Goal: Task Accomplishment & Management: Complete application form

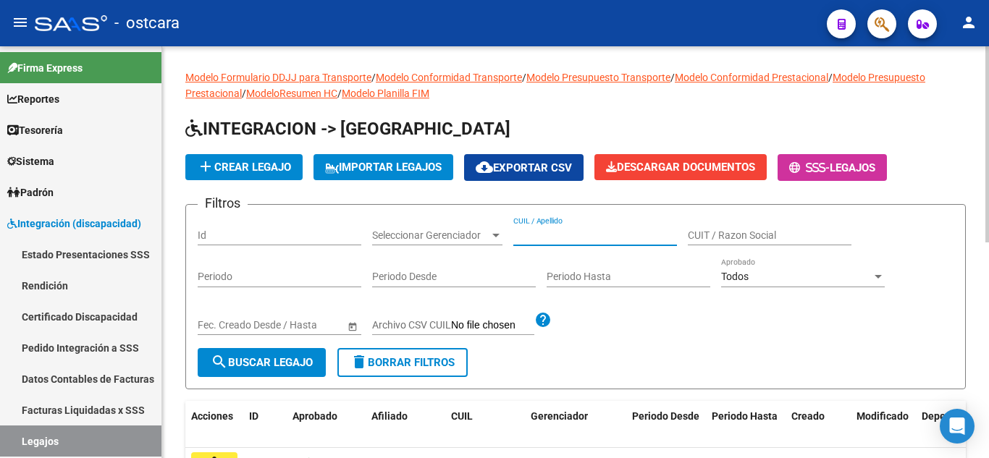
click at [566, 240] on input "CUIL / Apellido" at bounding box center [595, 236] width 164 height 12
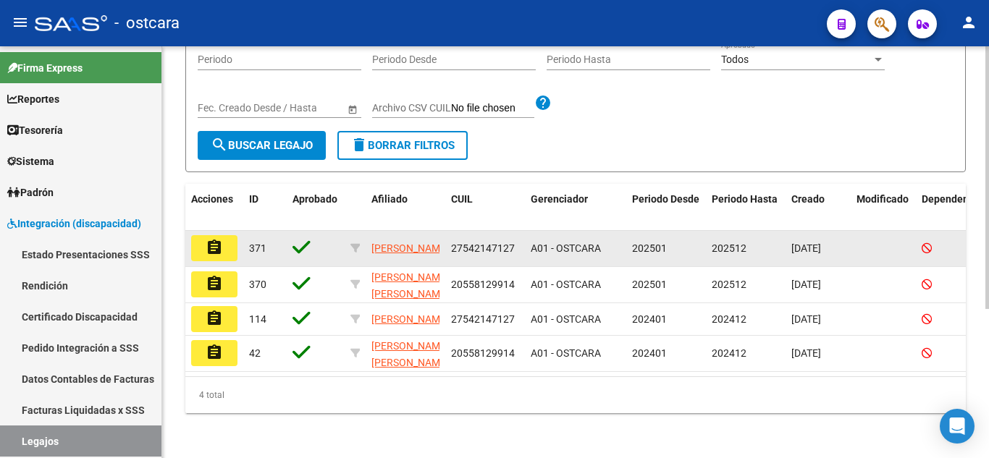
type input "[PERSON_NAME]"
click at [231, 250] on button "assignment" at bounding box center [214, 248] width 46 height 26
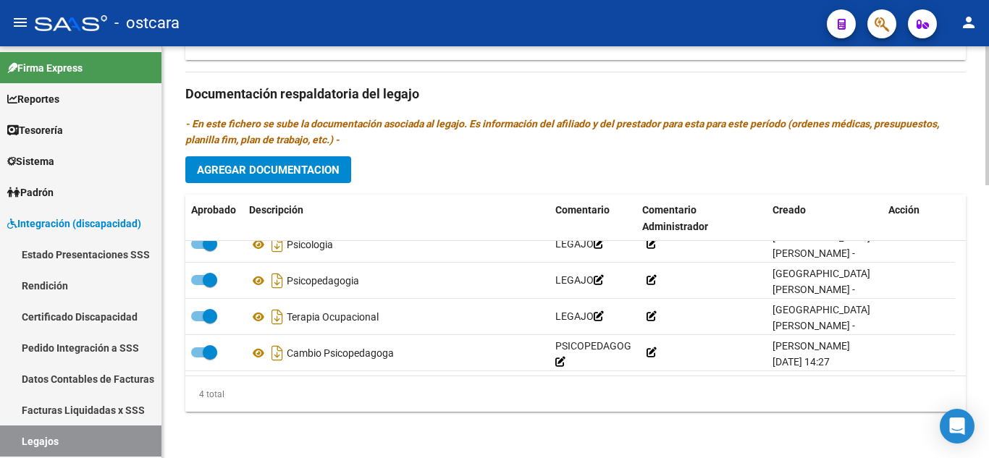
scroll to position [807, 0]
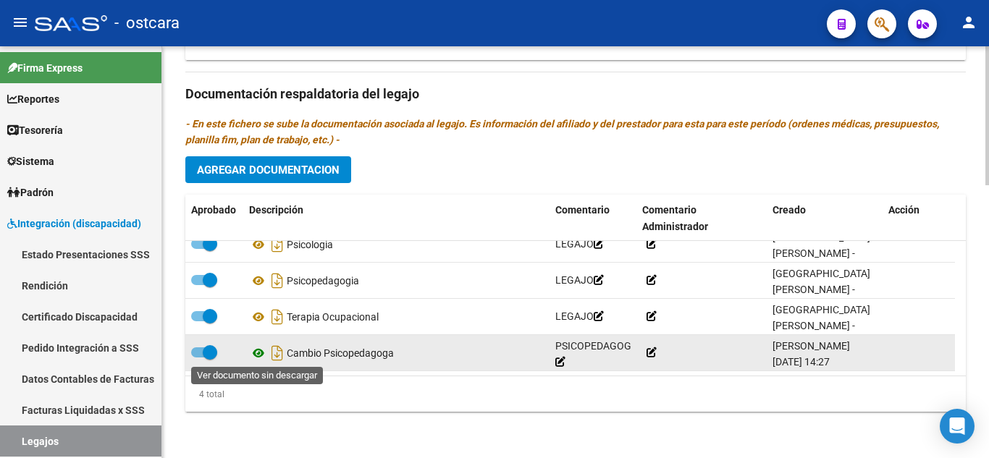
click at [255, 352] on icon at bounding box center [258, 353] width 19 height 17
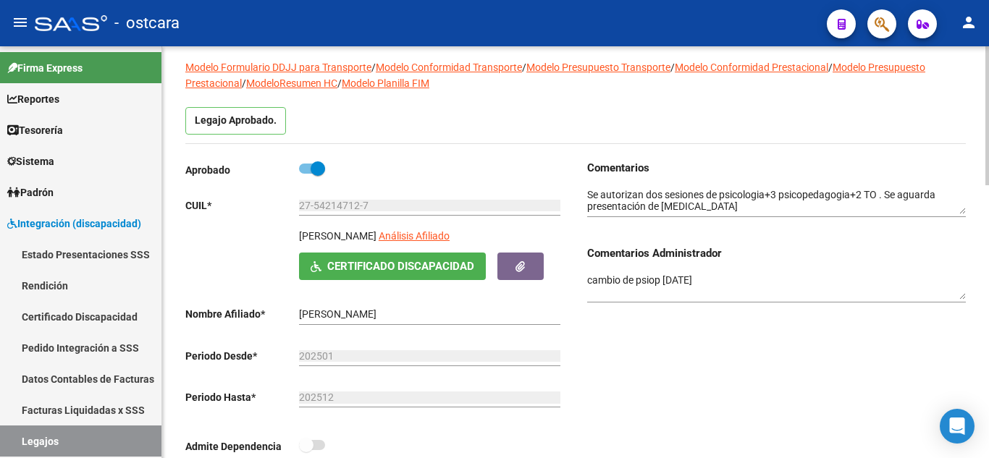
scroll to position [83, 0]
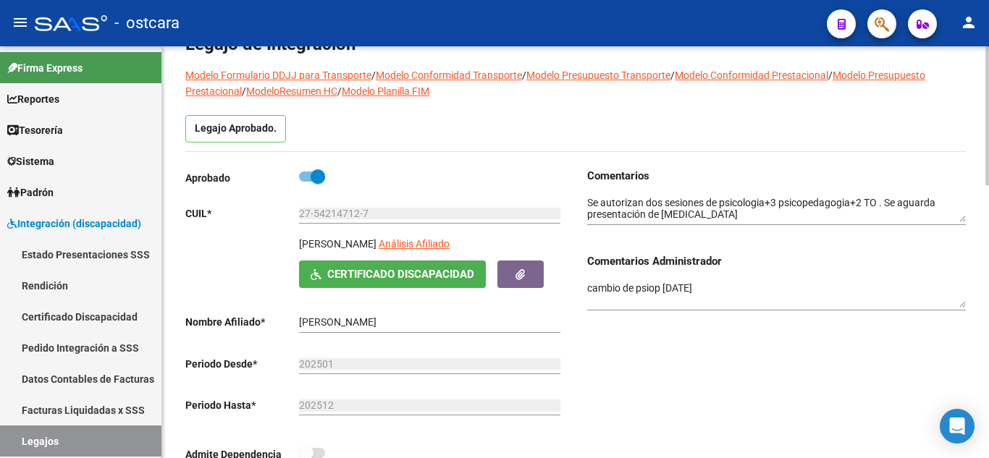
click at [299, 174] on label at bounding box center [312, 176] width 26 height 17
click at [306, 182] on input "checkbox" at bounding box center [306, 182] width 1 height 1
checkbox input "false"
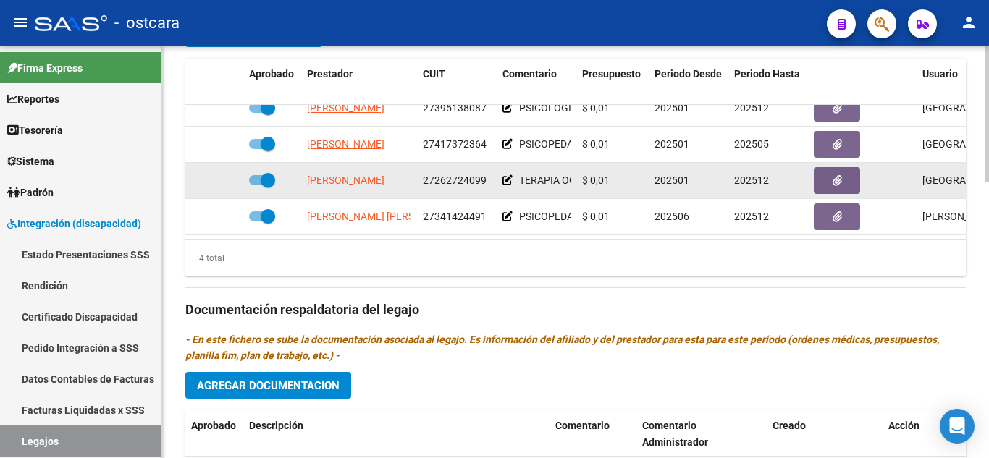
scroll to position [26, 0]
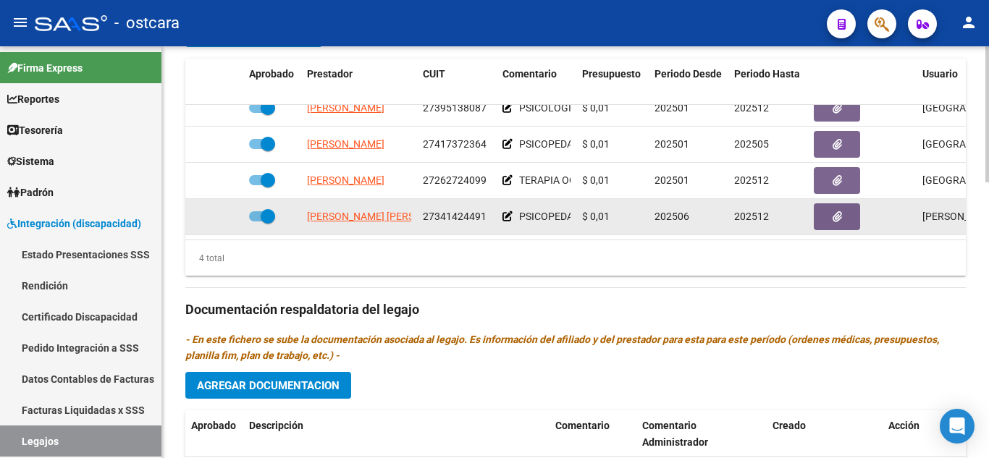
click at [505, 211] on icon at bounding box center [508, 216] width 10 height 10
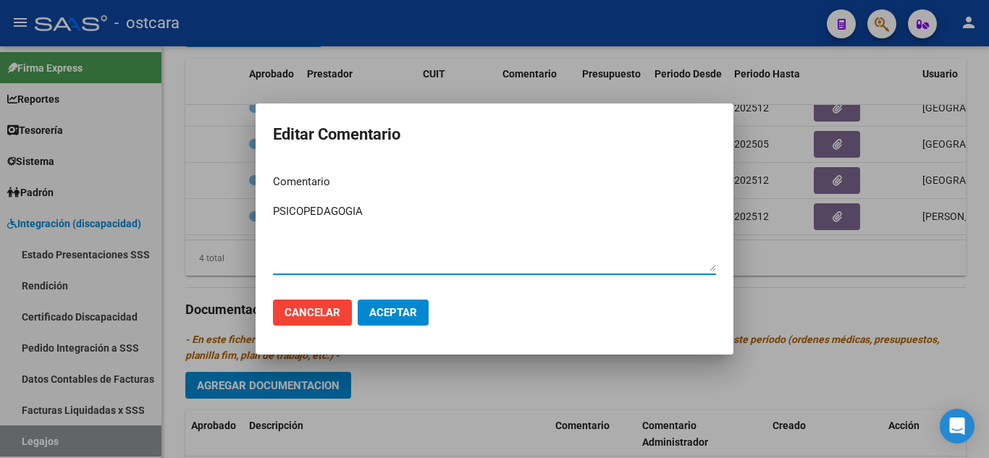
click at [383, 214] on textarea "PSICOPEDAGOGIA" at bounding box center [494, 238] width 443 height 68
type textarea "PSICOLOGIA"
click at [397, 316] on span "Aceptar" at bounding box center [393, 312] width 48 height 13
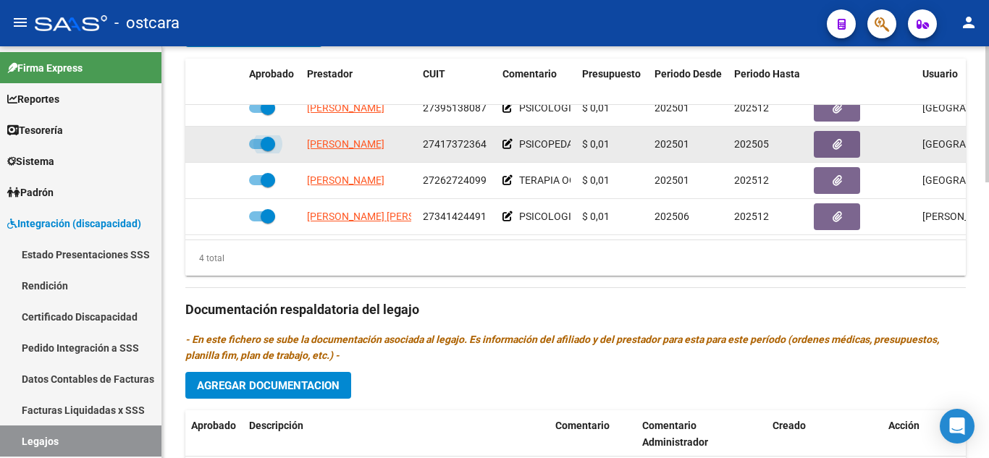
click at [253, 139] on span at bounding box center [262, 144] width 26 height 10
click at [256, 149] on input "checkbox" at bounding box center [256, 149] width 1 height 1
checkbox input "false"
click at [225, 139] on icon at bounding box center [222, 144] width 10 height 10
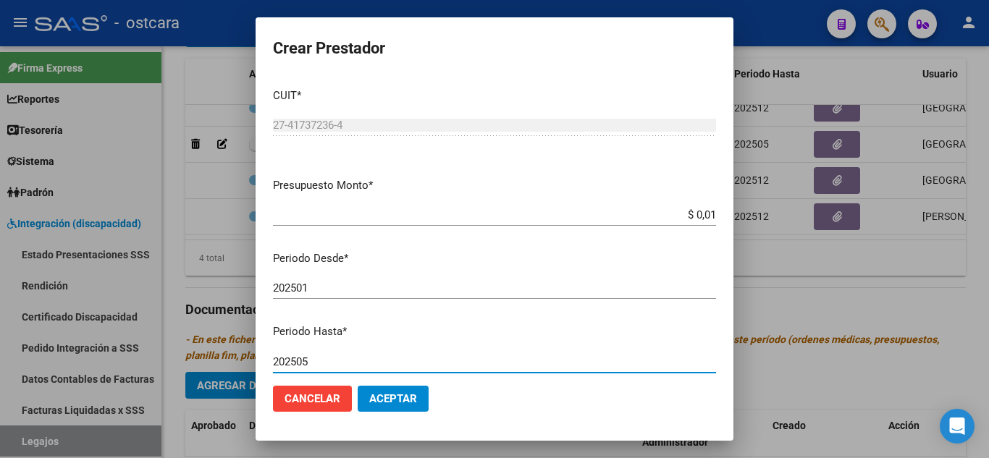
click at [334, 362] on input "202505" at bounding box center [494, 362] width 443 height 13
type input "202512"
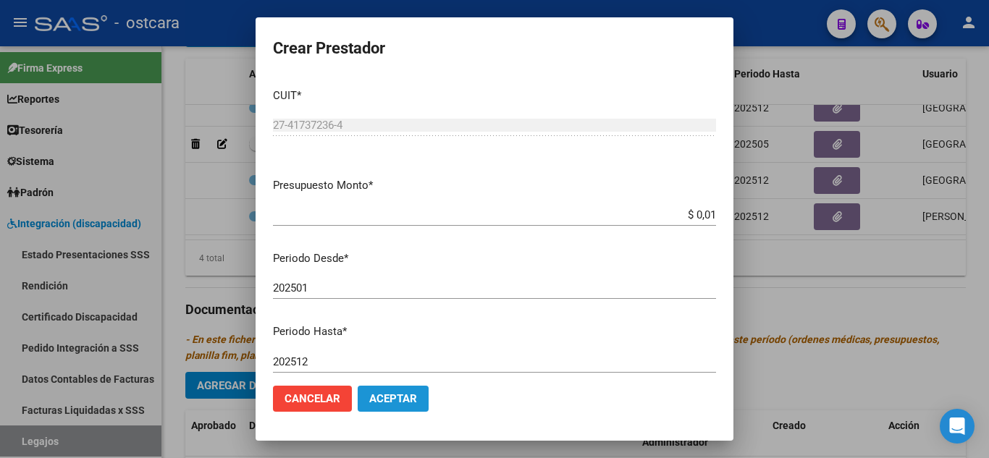
click at [403, 395] on span "Aceptar" at bounding box center [393, 399] width 48 height 13
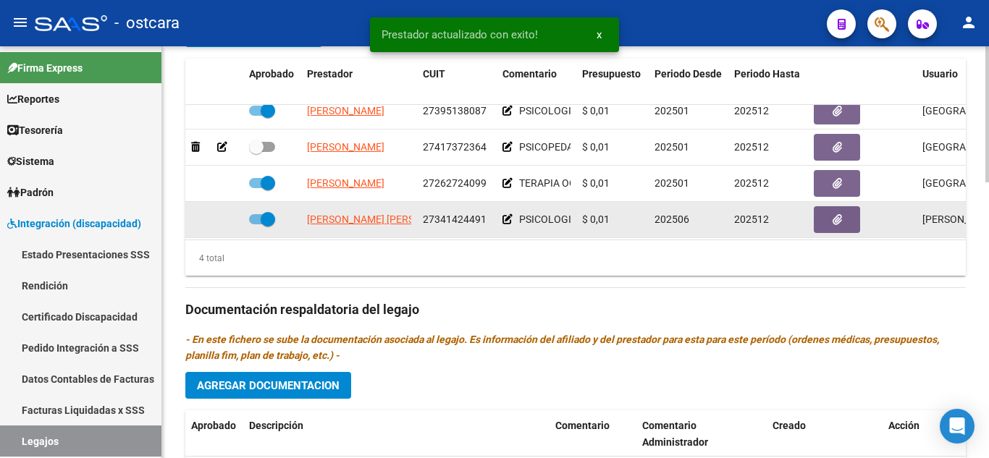
scroll to position [0, 0]
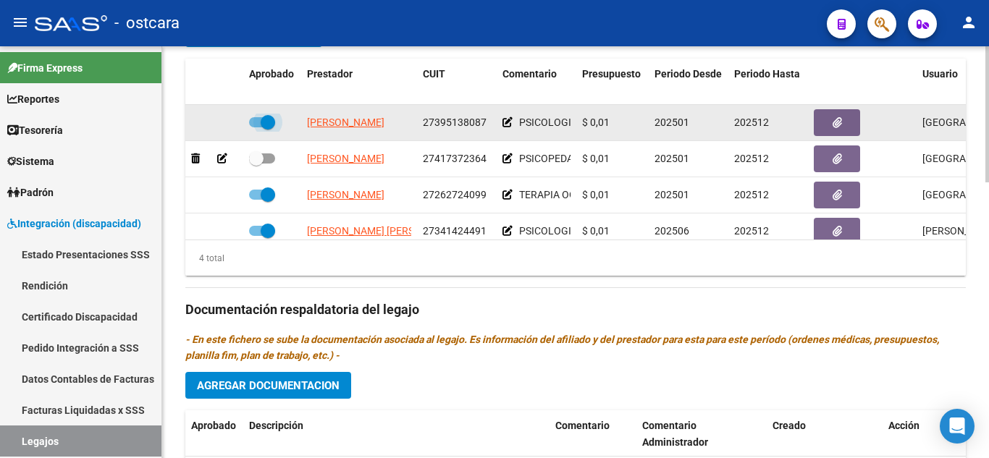
click at [255, 121] on span at bounding box center [262, 122] width 26 height 10
click at [256, 127] on input "checkbox" at bounding box center [256, 127] width 1 height 1
checkbox input "false"
click at [223, 123] on icon at bounding box center [222, 122] width 10 height 10
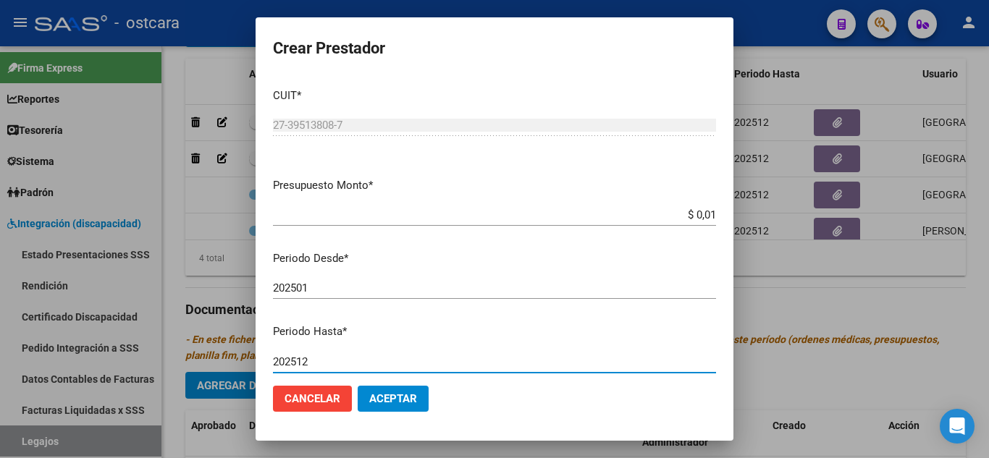
click at [335, 365] on input "202512" at bounding box center [494, 362] width 443 height 13
type input "202506"
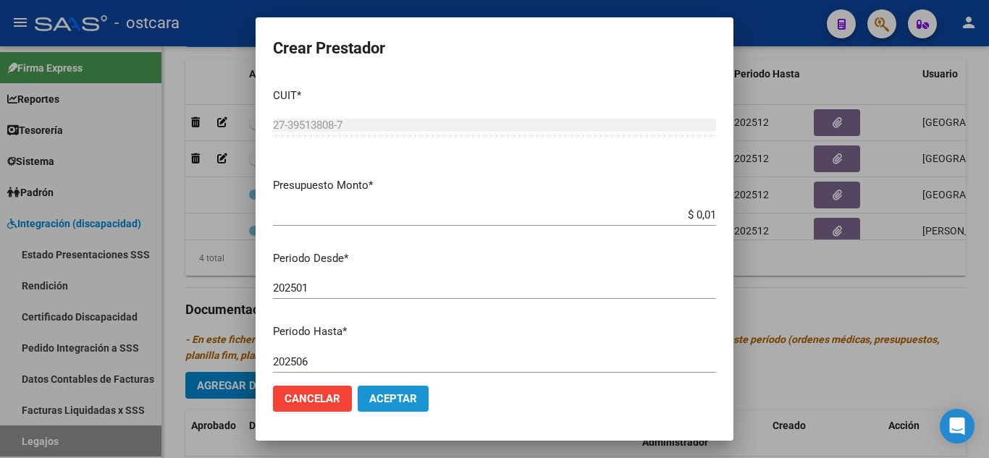
click at [393, 394] on span "Aceptar" at bounding box center [393, 399] width 48 height 13
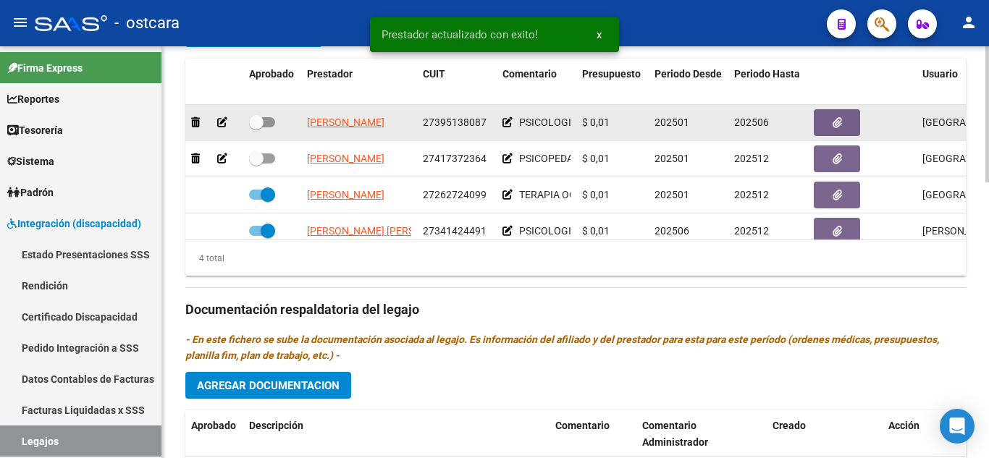
click at [271, 119] on span at bounding box center [262, 122] width 26 height 10
click at [256, 127] on input "checkbox" at bounding box center [256, 127] width 1 height 1
checkbox input "true"
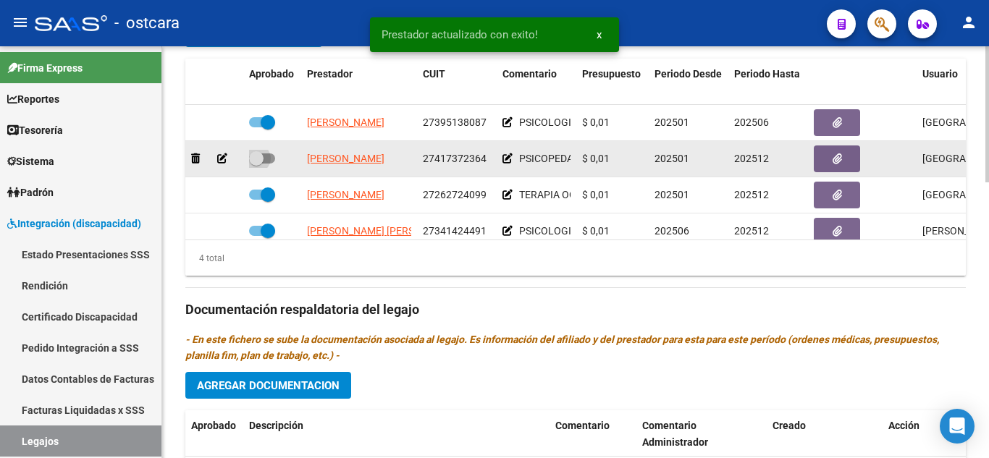
click at [268, 156] on span at bounding box center [262, 159] width 26 height 10
click at [256, 164] on input "checkbox" at bounding box center [256, 164] width 1 height 1
checkbox input "true"
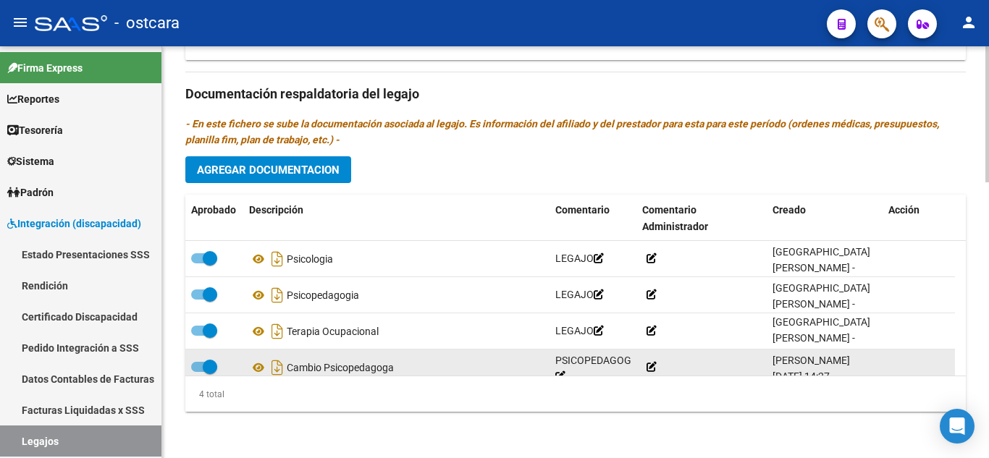
scroll to position [15, 0]
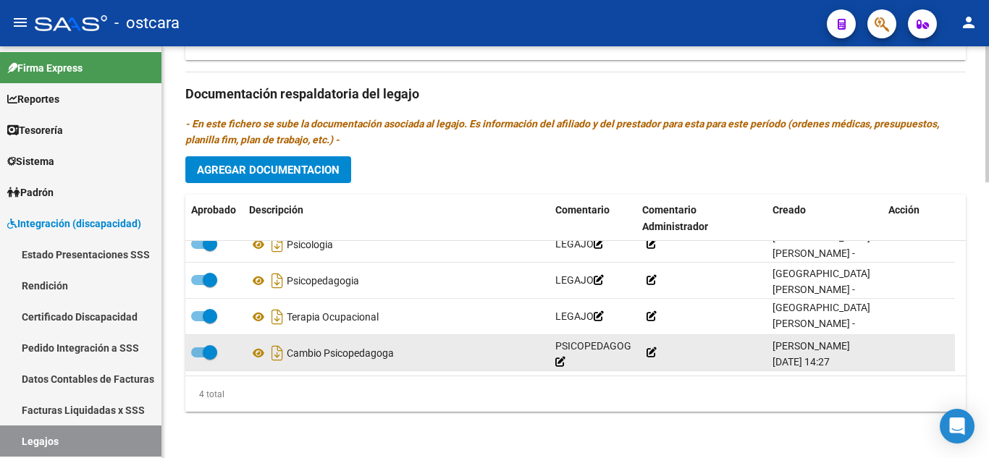
click at [193, 352] on span at bounding box center [204, 353] width 26 height 10
click at [198, 358] on input "checkbox" at bounding box center [198, 358] width 1 height 1
checkbox input "false"
click at [564, 361] on icon at bounding box center [560, 362] width 10 height 10
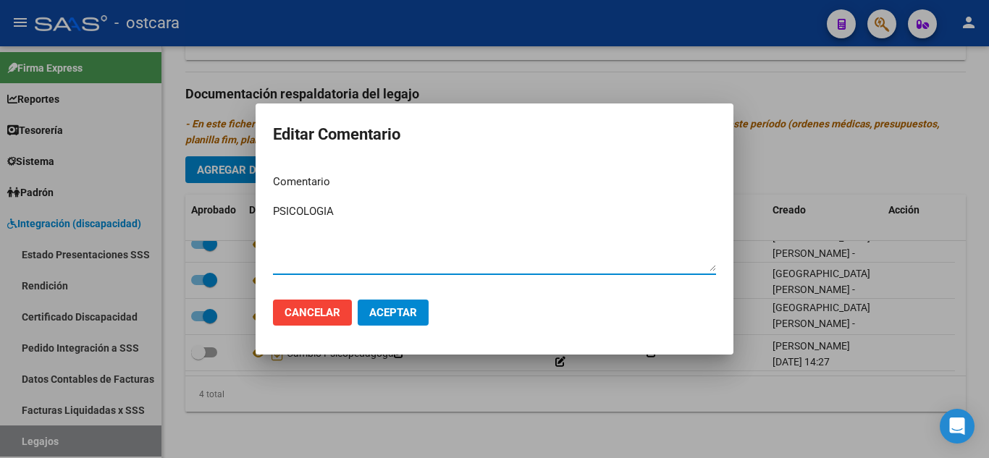
type textarea "PSICOLOGIA"
click at [380, 321] on button "Aceptar" at bounding box center [393, 313] width 71 height 26
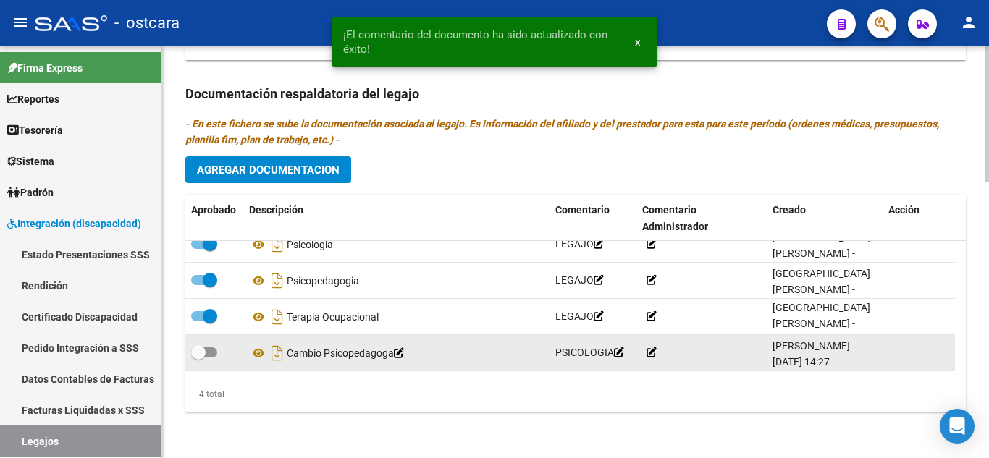
click at [652, 351] on icon at bounding box center [652, 353] width 10 height 10
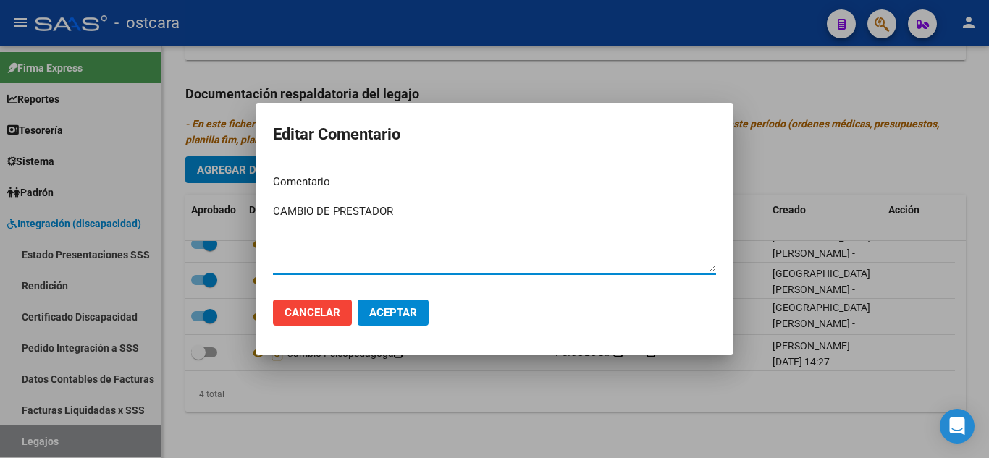
type textarea "CAMBIO DE PRESTADOR"
click at [400, 322] on button "Aceptar" at bounding box center [393, 313] width 71 height 26
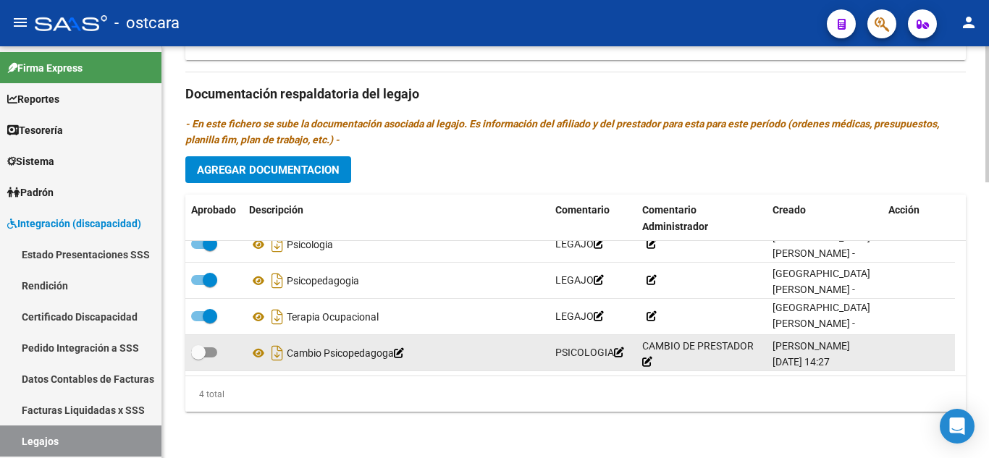
click at [209, 349] on span at bounding box center [204, 353] width 26 height 10
click at [198, 358] on input "checkbox" at bounding box center [198, 358] width 1 height 1
checkbox input "true"
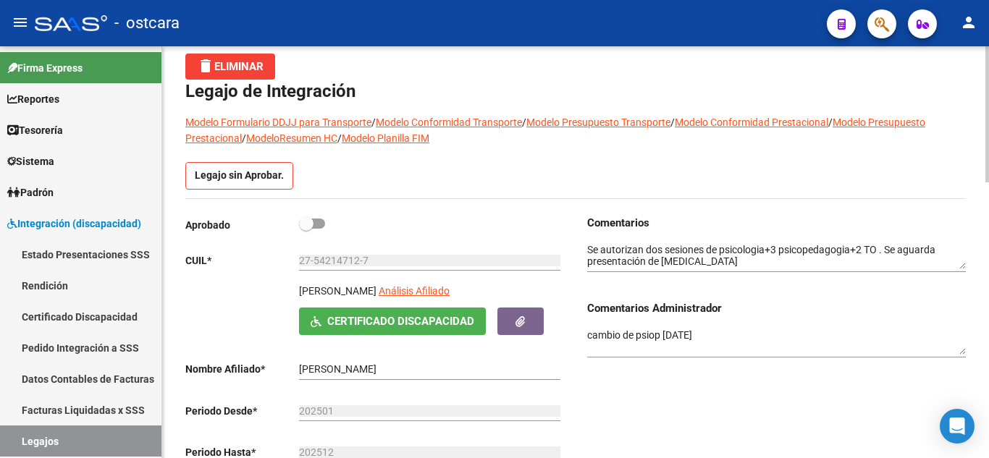
scroll to position [0, 0]
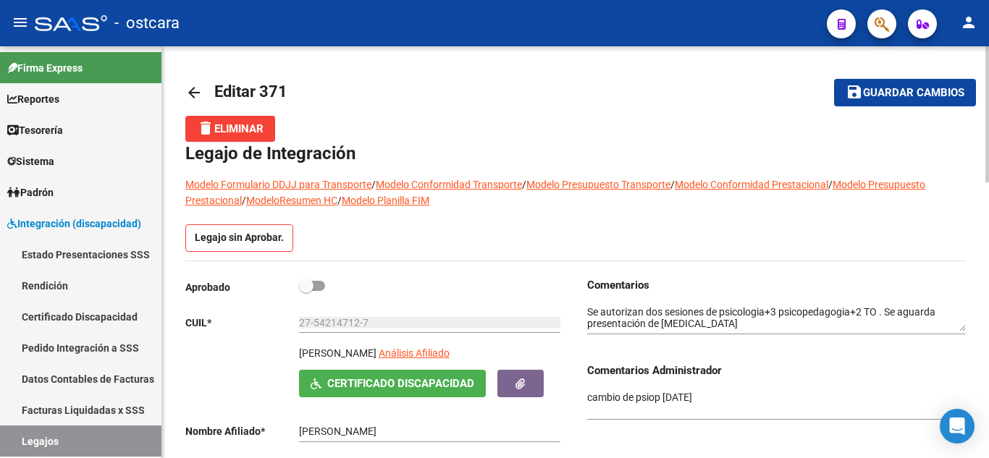
click at [889, 96] on span "Guardar cambios" at bounding box center [913, 93] width 101 height 13
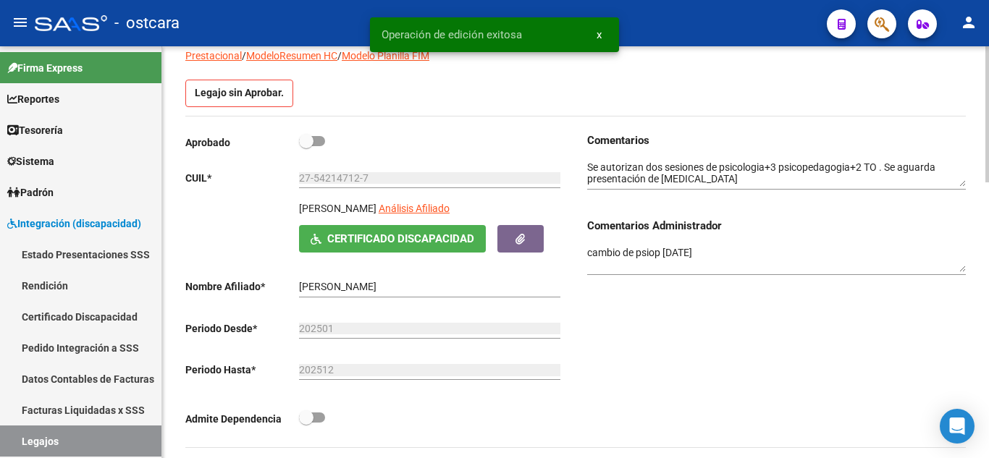
scroll to position [217, 0]
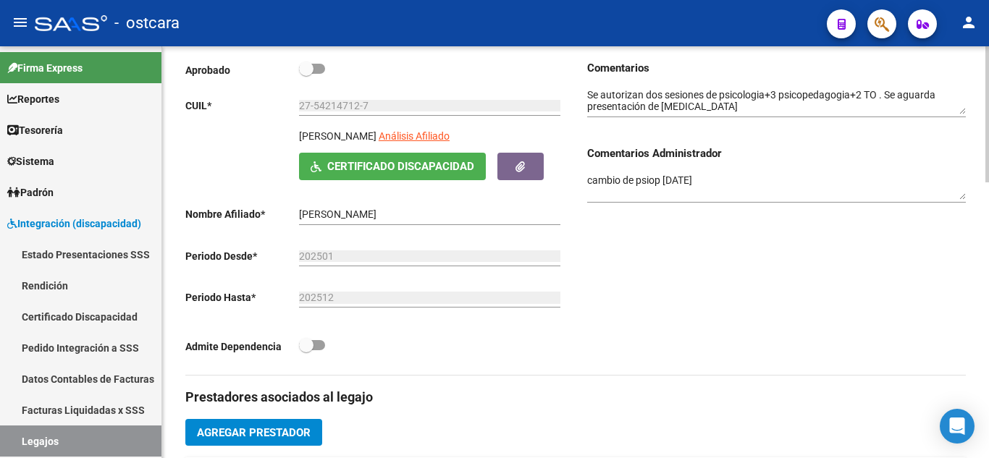
click at [662, 181] on textarea "cambio de psiop [DATE]" at bounding box center [776, 187] width 379 height 28
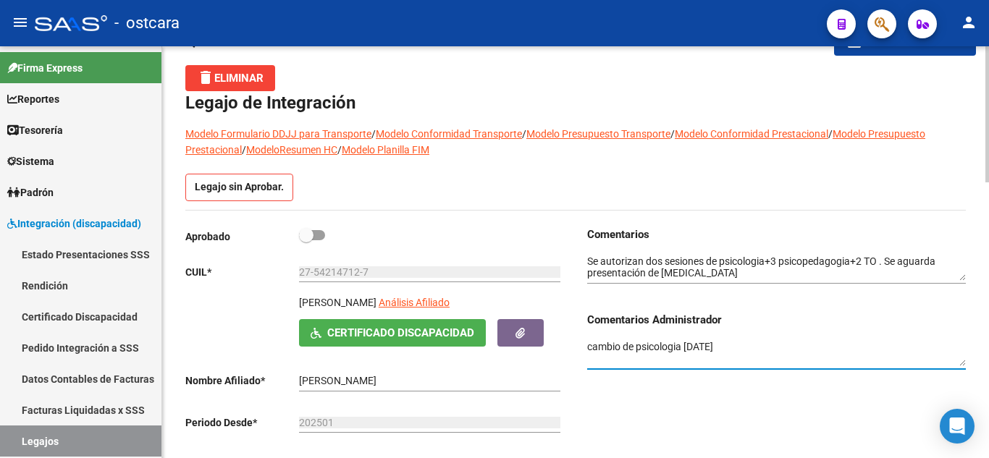
scroll to position [0, 0]
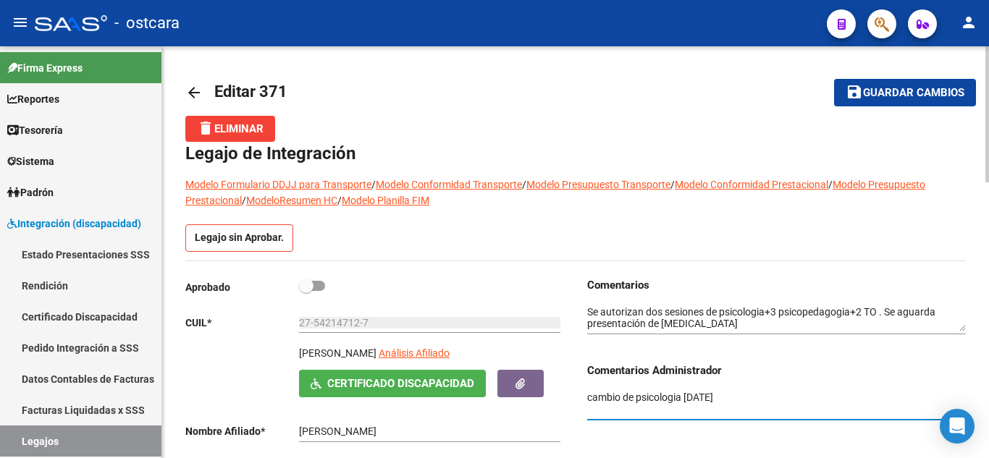
type textarea "cambio de psicologia [DATE]"
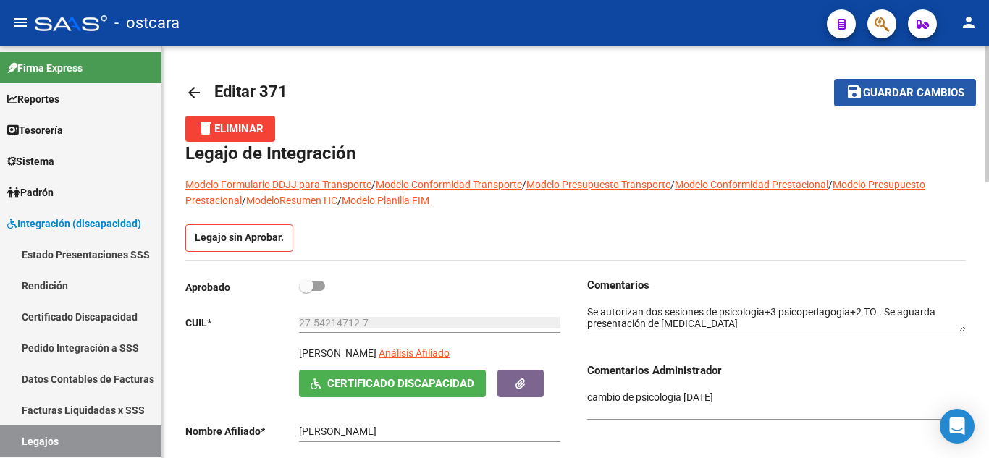
click at [899, 95] on span "Guardar cambios" at bounding box center [913, 93] width 101 height 13
click at [885, 91] on span "Guardar cambios" at bounding box center [913, 93] width 101 height 13
